Goal: Information Seeking & Learning: Find contact information

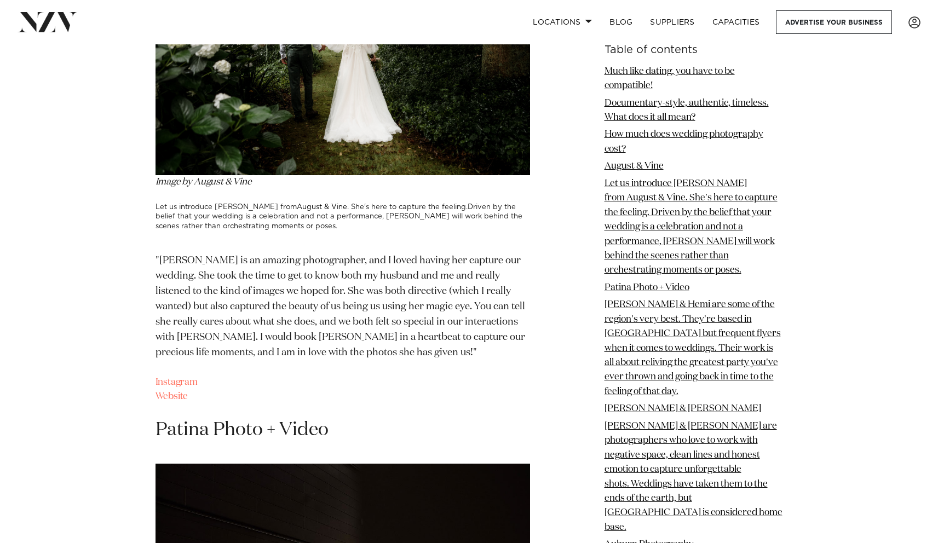
scroll to position [1794, 0]
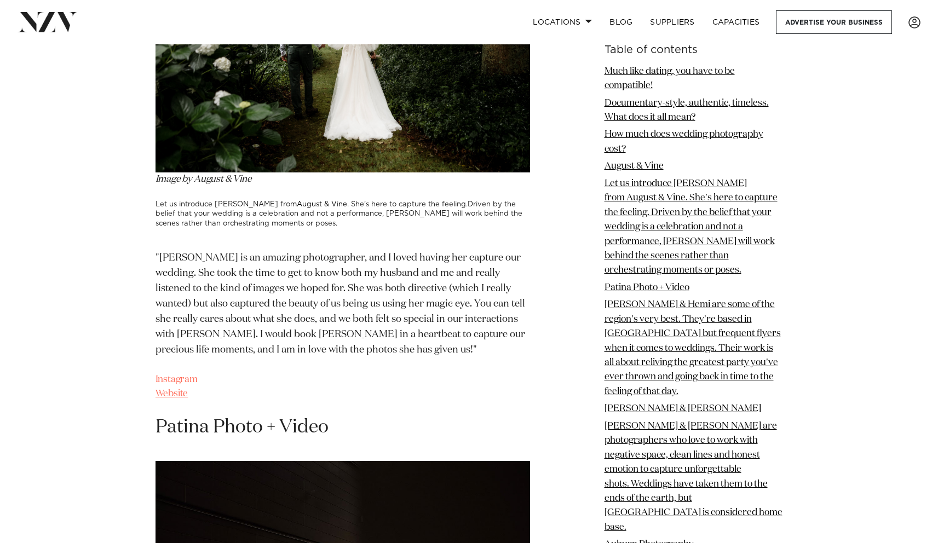
click at [163, 399] on link "Website" at bounding box center [171, 393] width 33 height 9
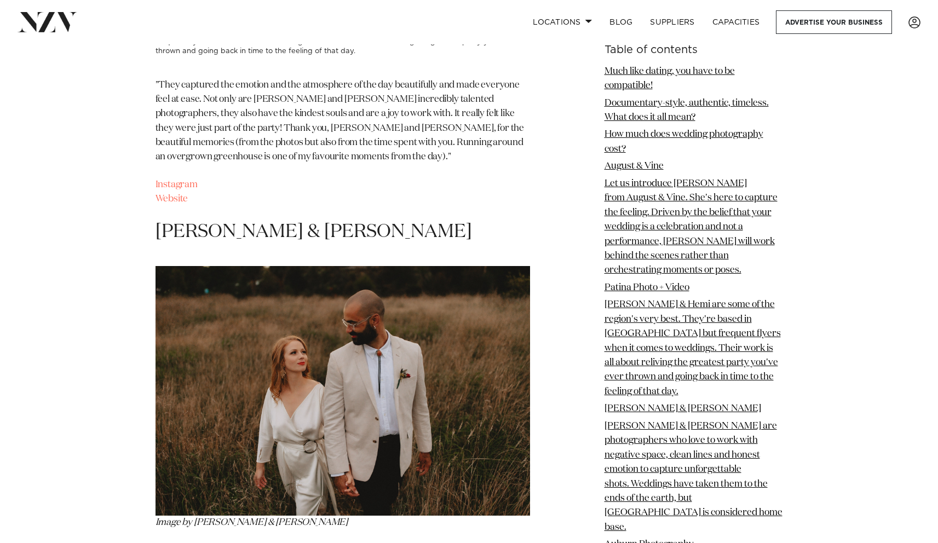
scroll to position [2555, 0]
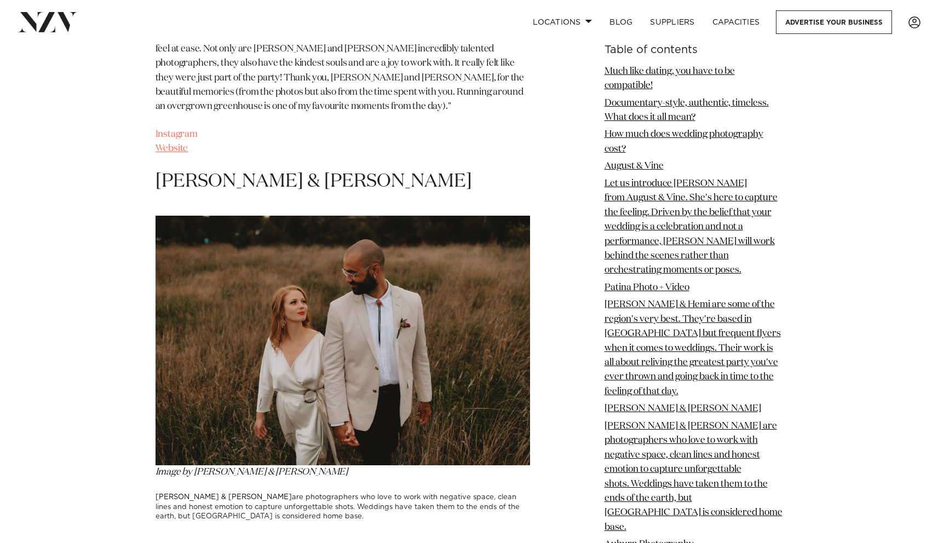
click at [171, 153] on link "Website" at bounding box center [171, 148] width 33 height 9
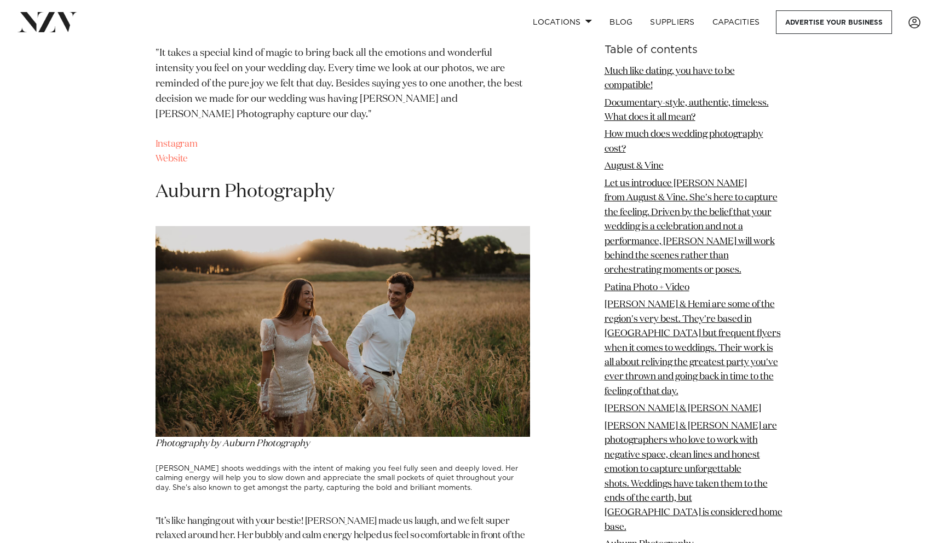
scroll to position [3063, 0]
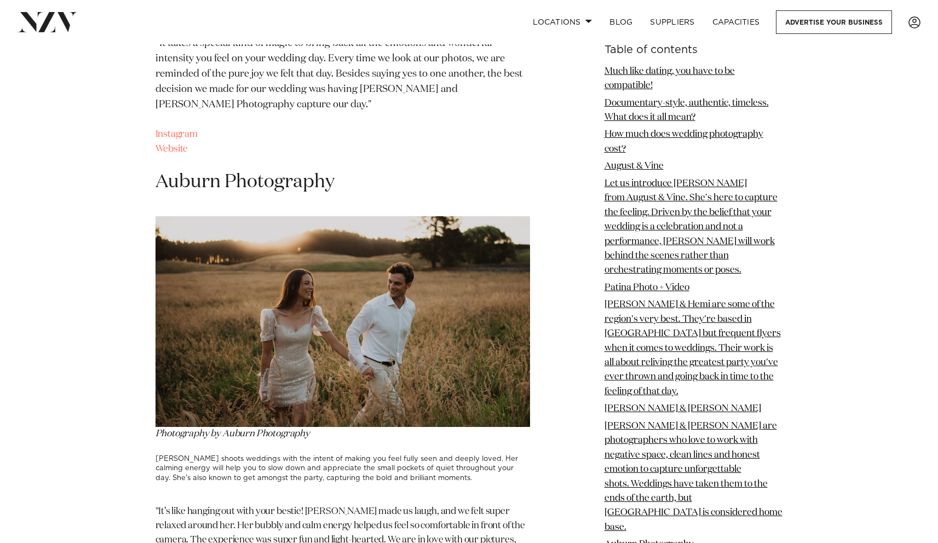
click at [178, 153] on link "Website" at bounding box center [171, 149] width 33 height 9
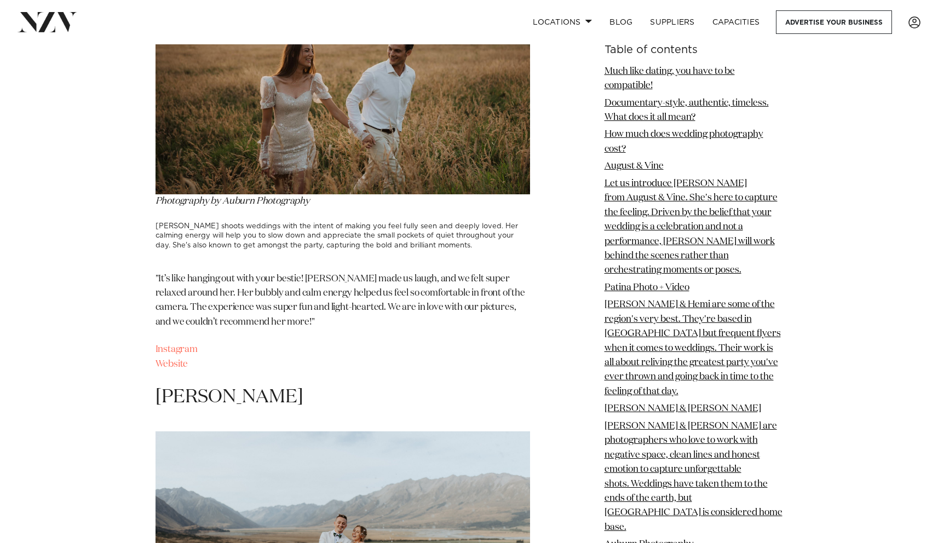
scroll to position [3308, 0]
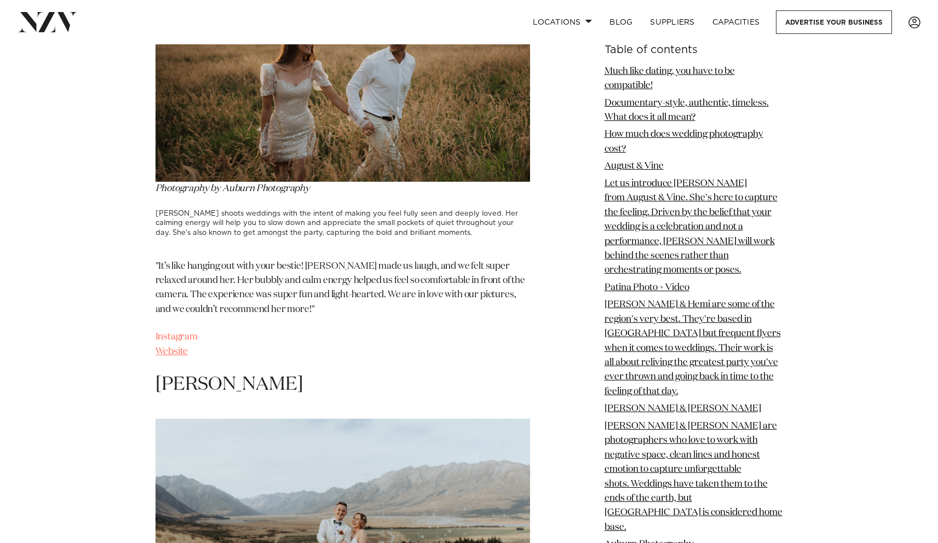
click at [158, 347] on link "Website" at bounding box center [171, 351] width 33 height 9
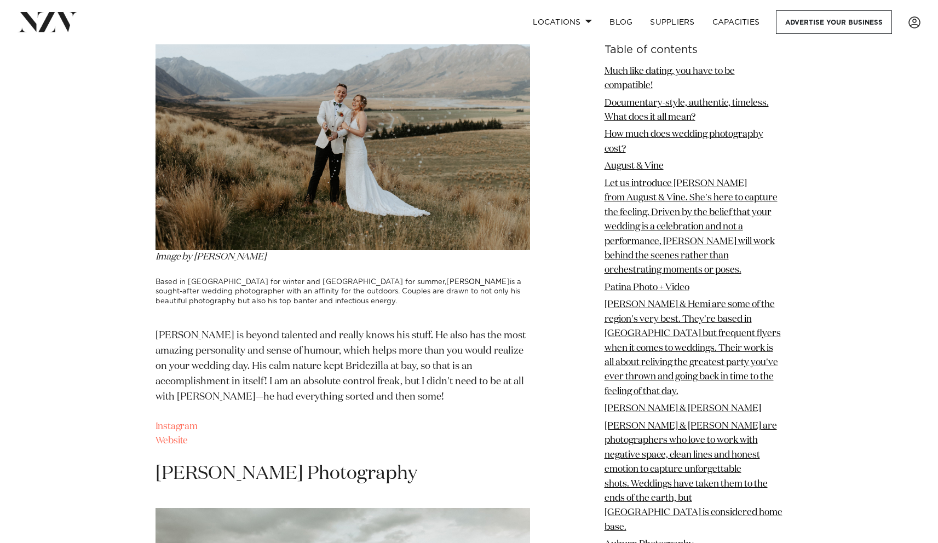
scroll to position [3729, 0]
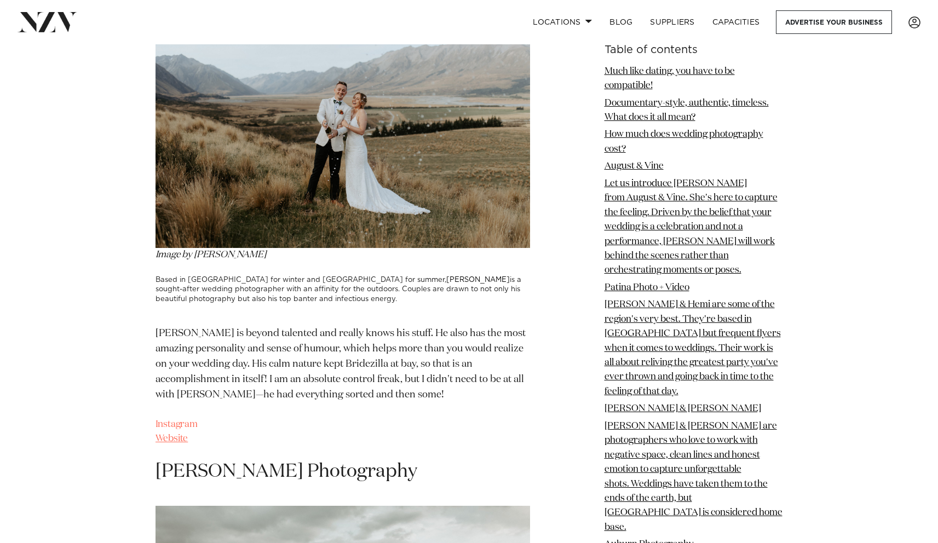
click at [169, 435] on link "Website" at bounding box center [171, 438] width 33 height 9
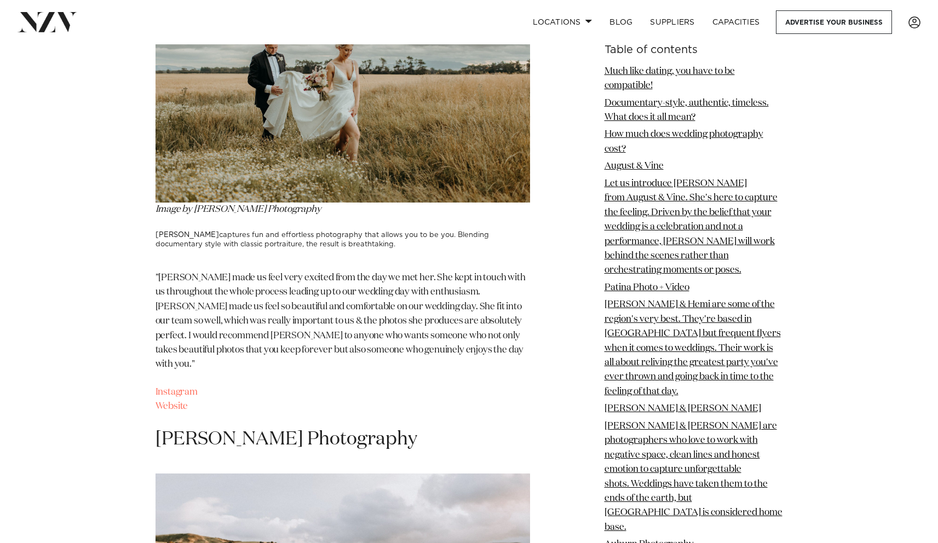
scroll to position [4286, 0]
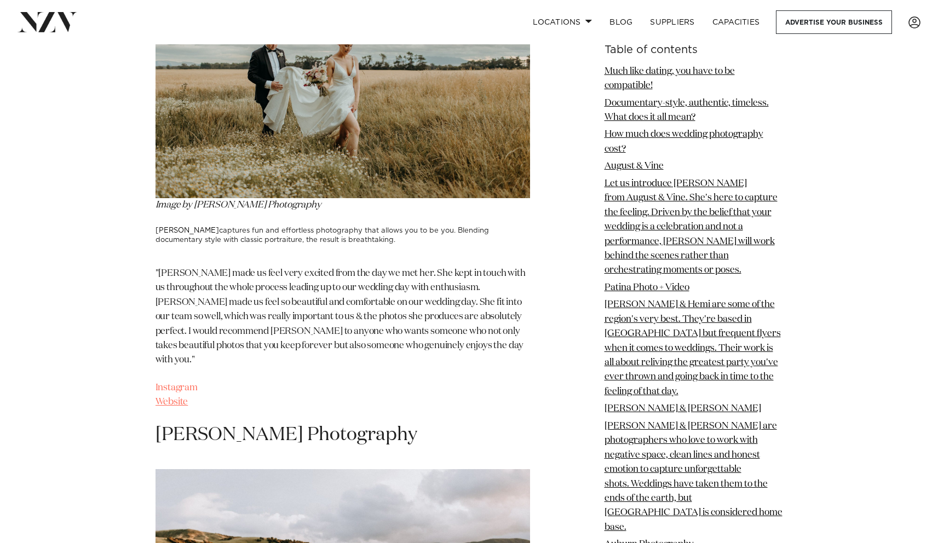
click at [177, 398] on link "Website" at bounding box center [171, 402] width 33 height 9
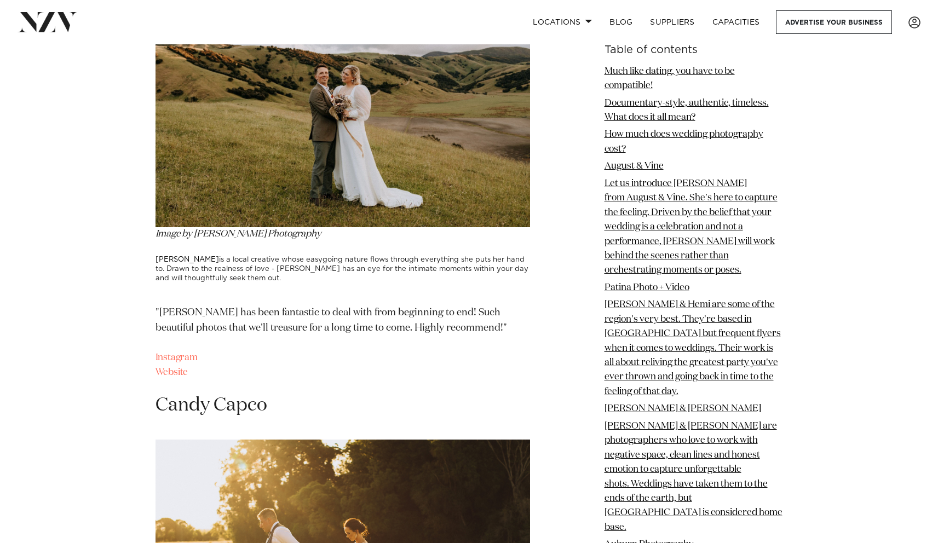
scroll to position [4787, 0]
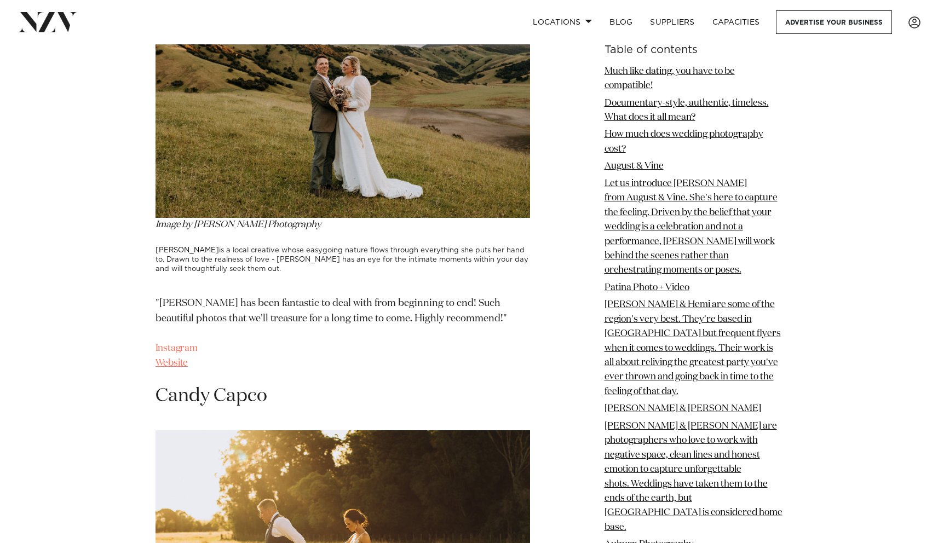
click at [177, 359] on link "Website" at bounding box center [171, 363] width 33 height 9
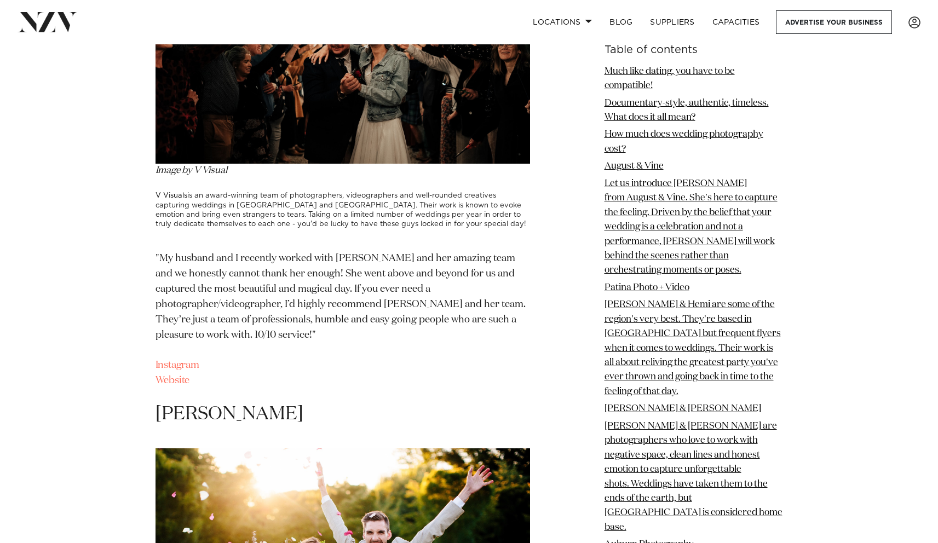
scroll to position [6840, 0]
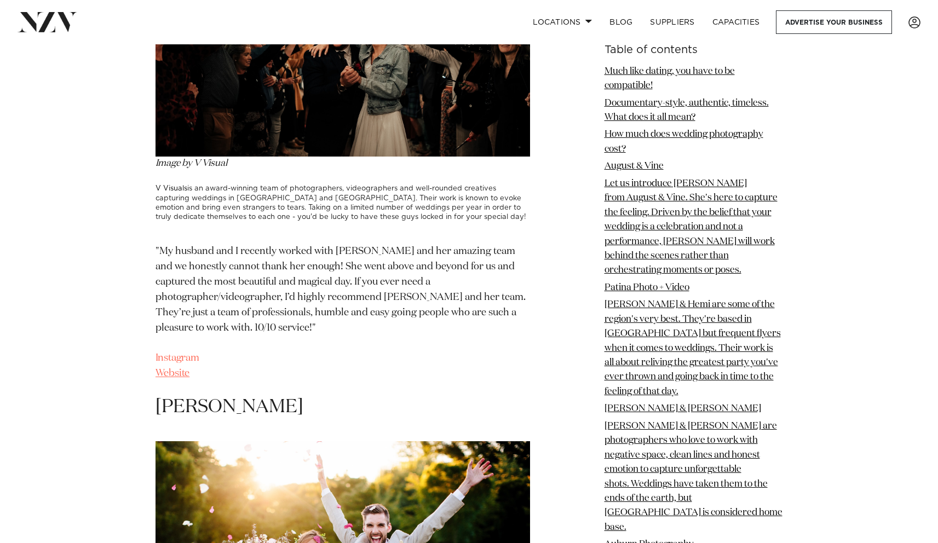
click at [169, 368] on span "Website" at bounding box center [172, 373] width 34 height 10
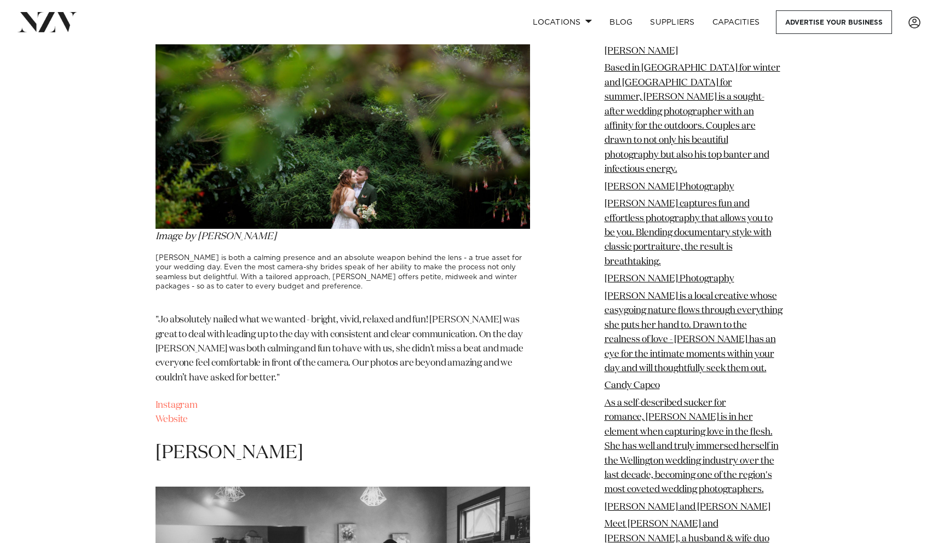
scroll to position [7814, 0]
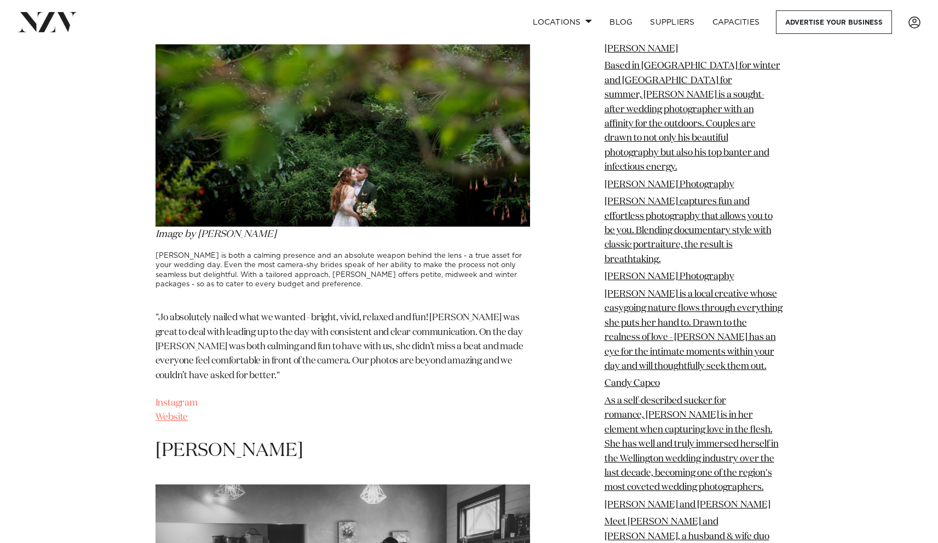
click at [168, 413] on link "Website" at bounding box center [171, 417] width 33 height 9
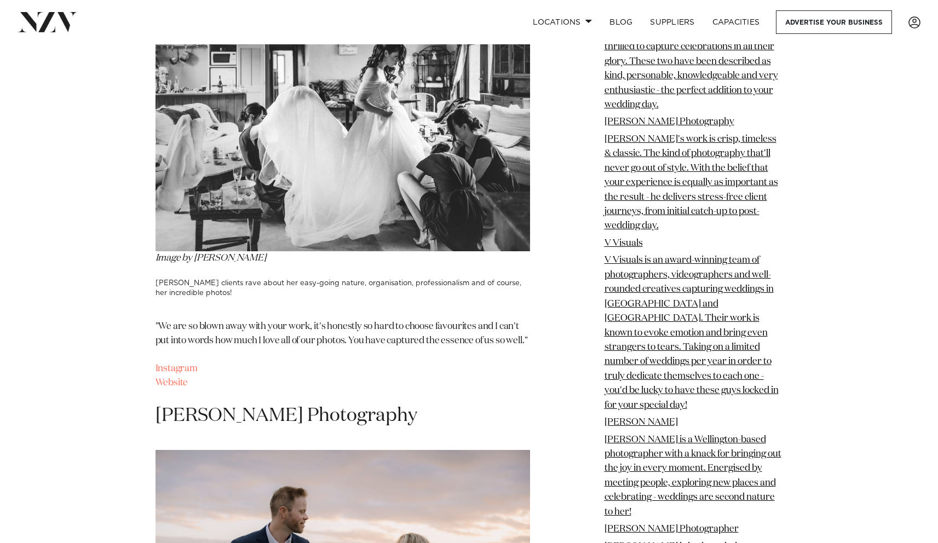
scroll to position [8329, 0]
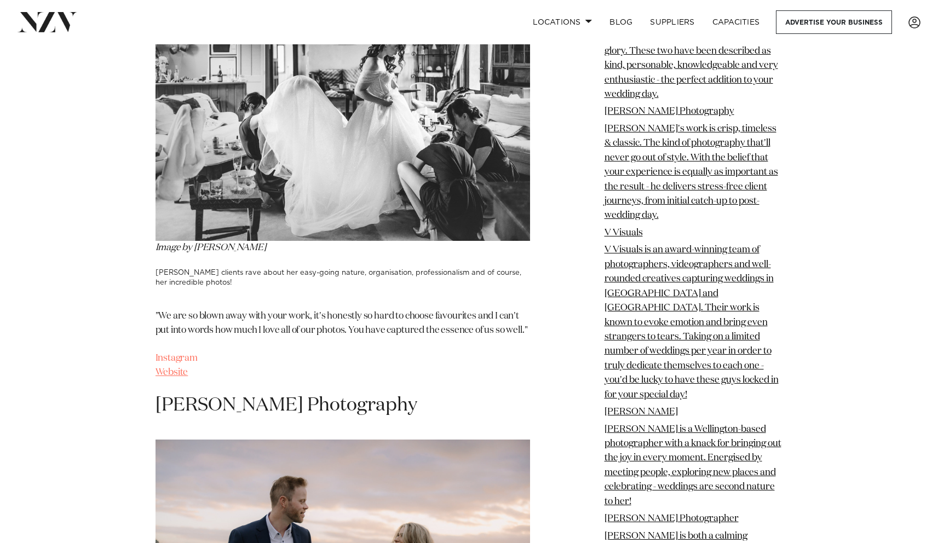
click at [165, 368] on link "Website" at bounding box center [171, 372] width 33 height 9
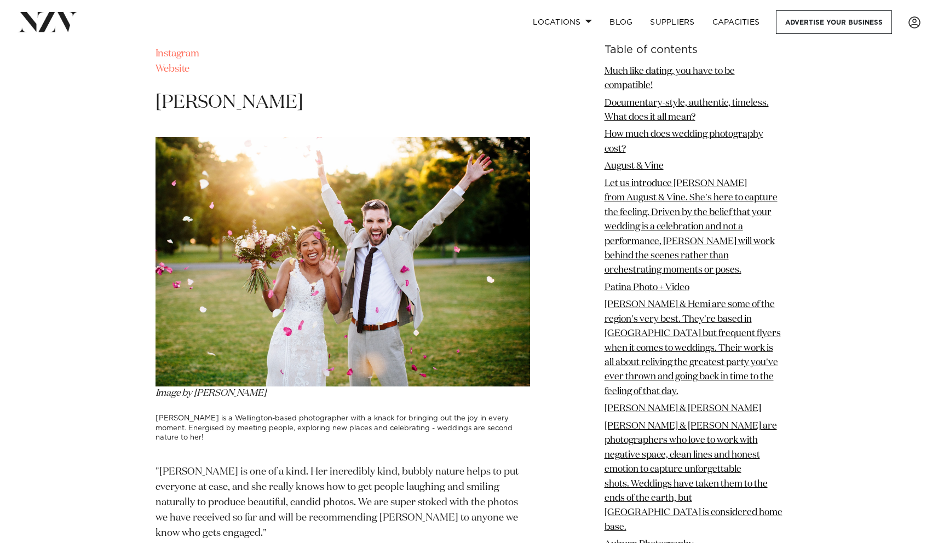
scroll to position [7300, 0]
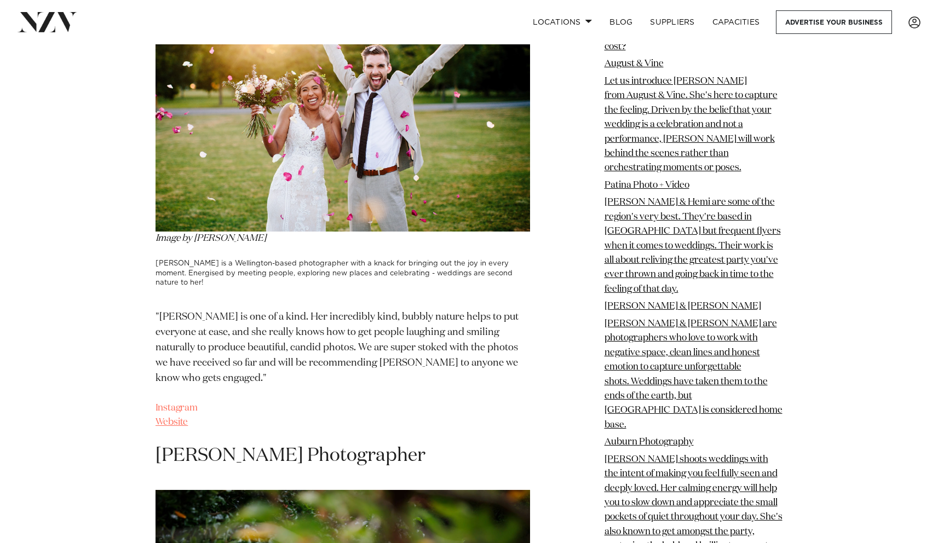
click at [168, 418] on link "Website" at bounding box center [171, 422] width 33 height 9
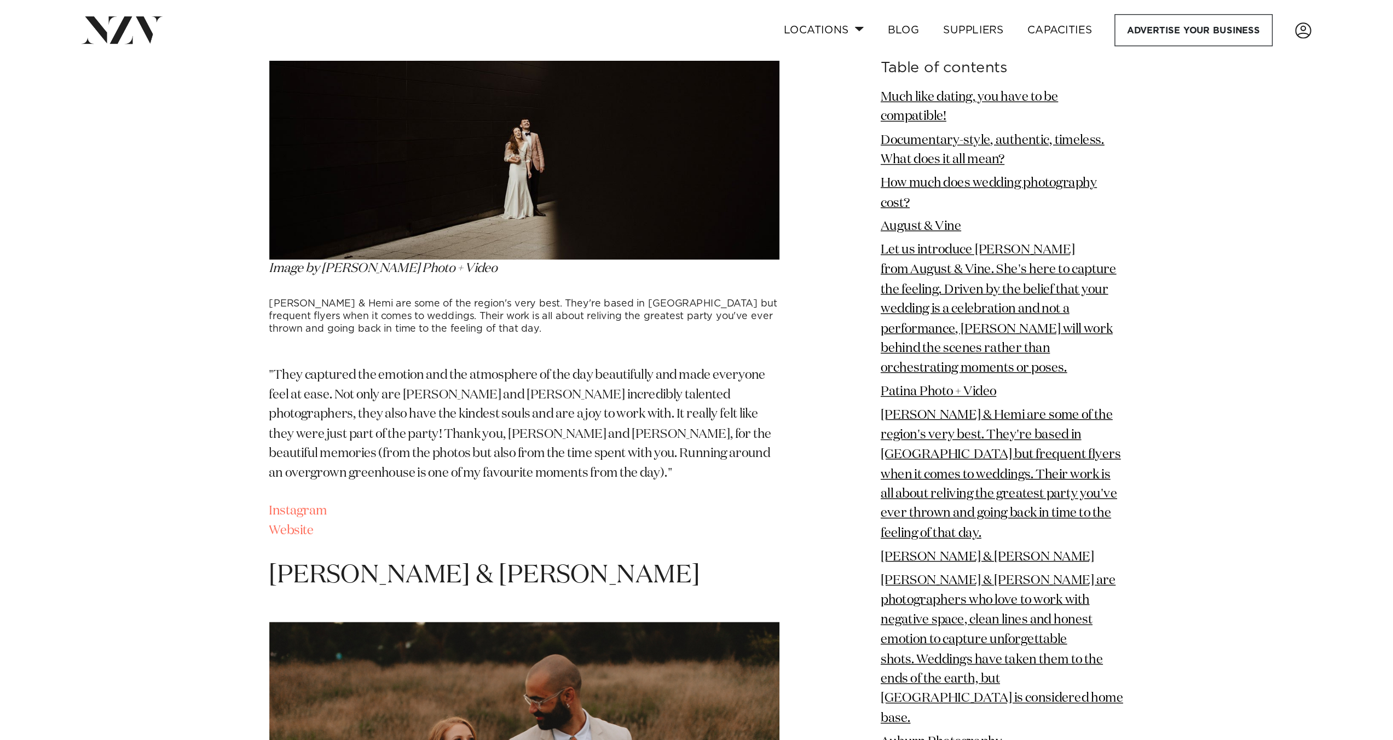
scroll to position [2383, 0]
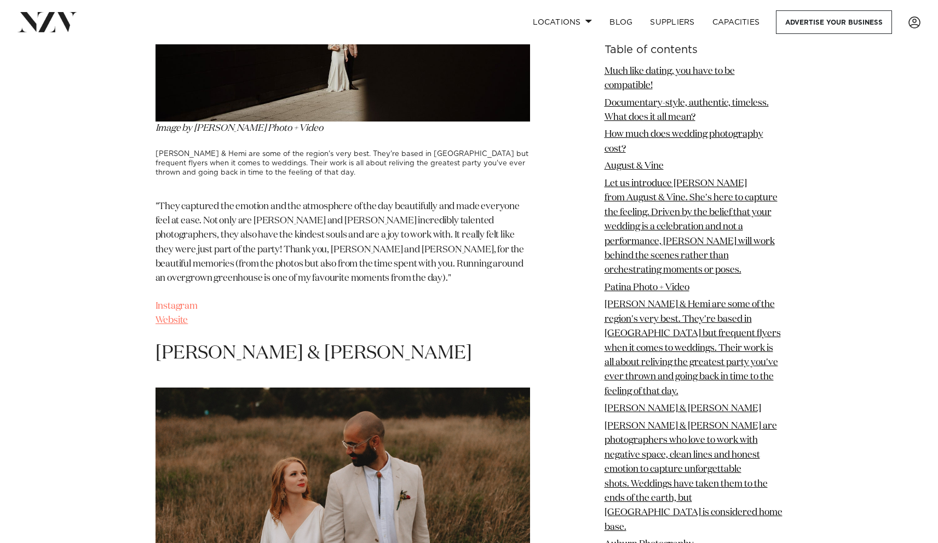
click at [180, 325] on link "Website" at bounding box center [171, 320] width 33 height 9
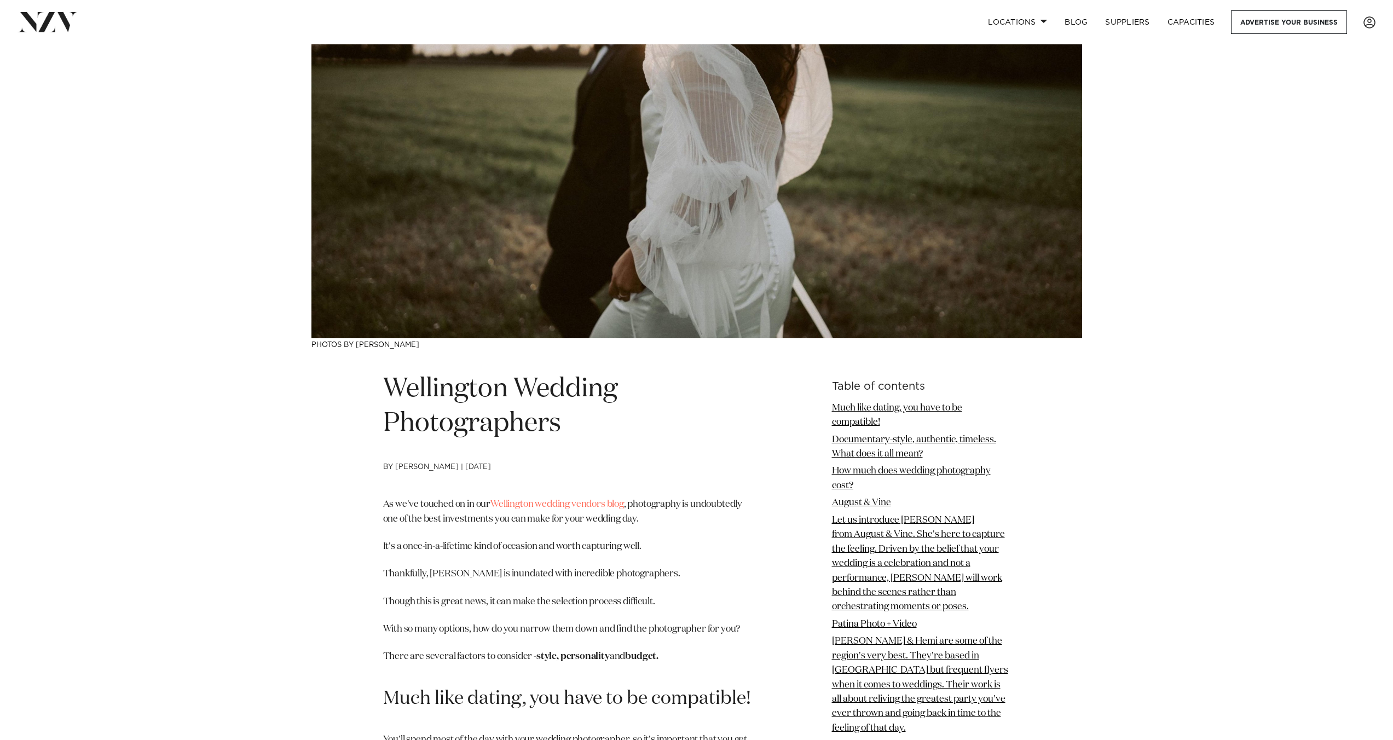
scroll to position [0, 0]
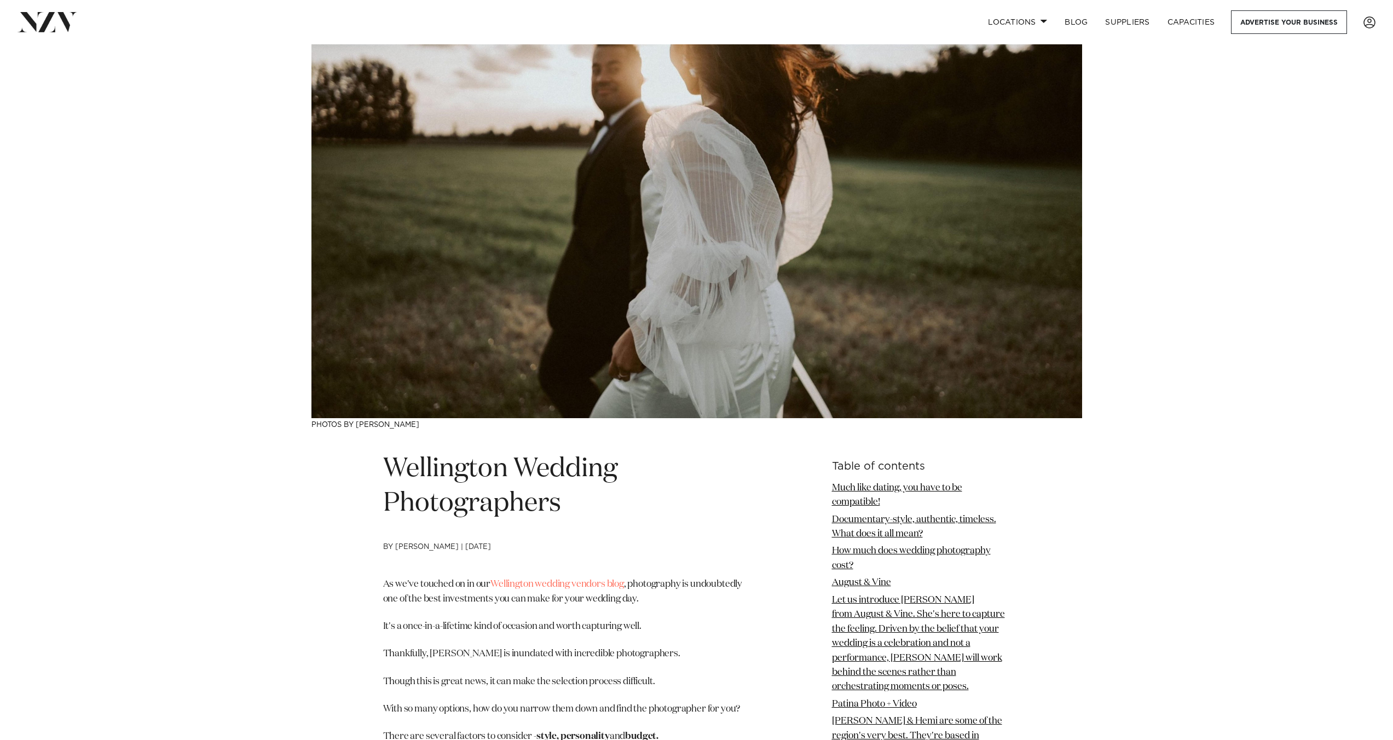
click at [58, 26] on img at bounding box center [48, 22] width 60 height 20
